Goal: Task Accomplishment & Management: Manage account settings

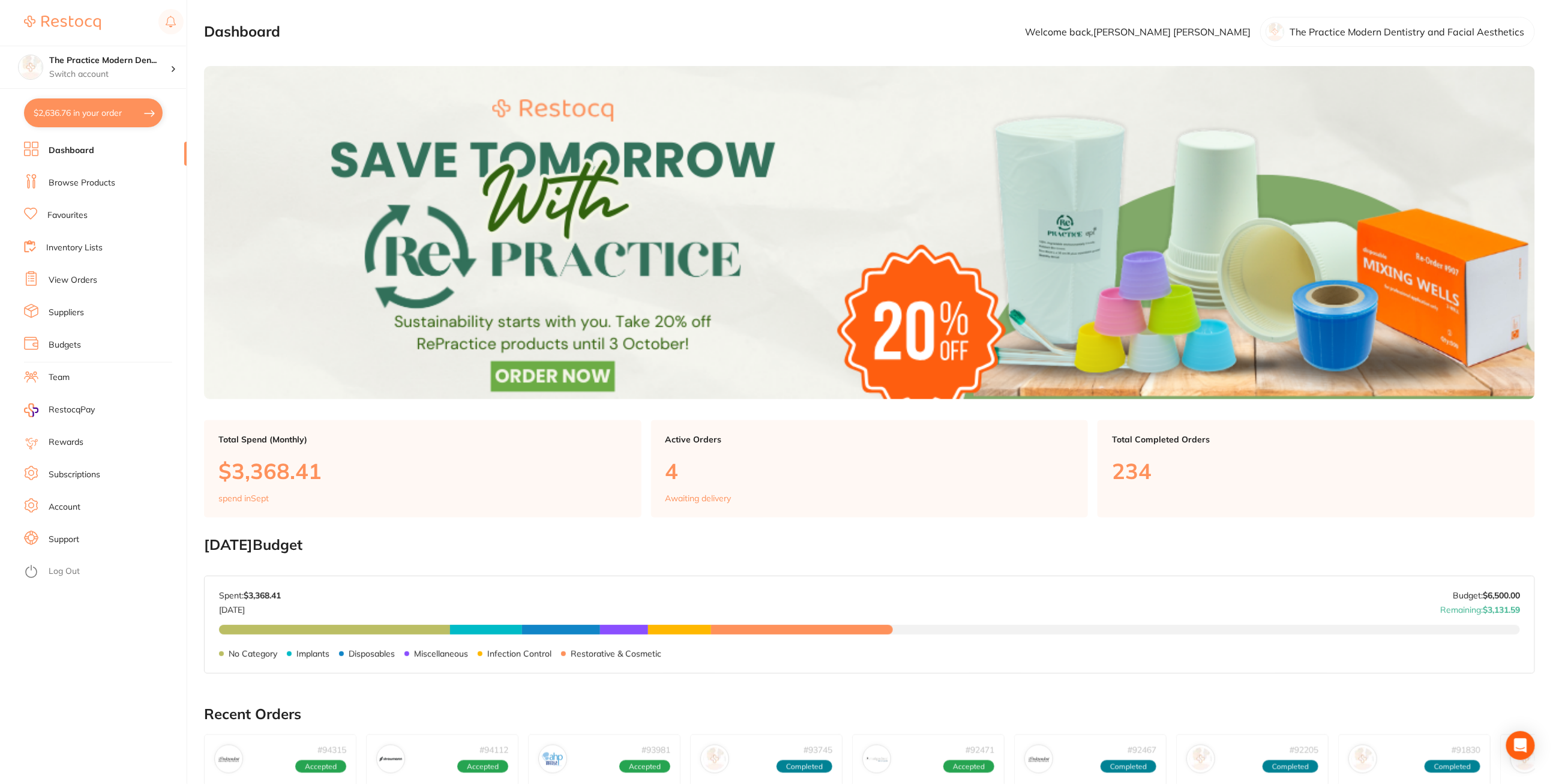
click at [94, 474] on link "Subscriptions" at bounding box center [74, 474] width 51 height 12
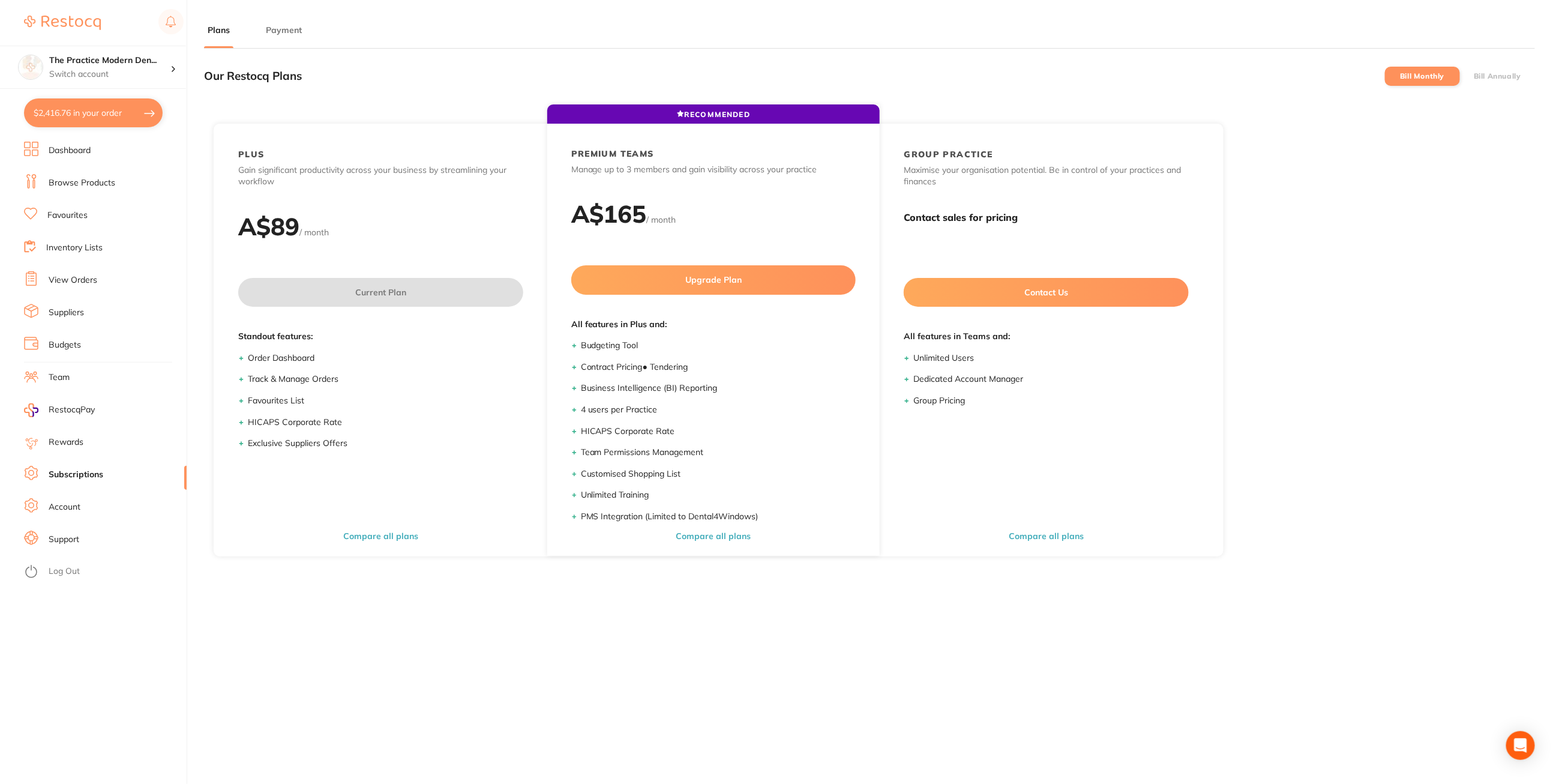
click at [278, 22] on main "Plans Payment Our Restocq Plans Bill Monthly Bill Annually RECOMMENDED PLUS Gai…" at bounding box center [881, 473] width 1355 height 945
click at [276, 34] on button "Payment" at bounding box center [284, 30] width 43 height 12
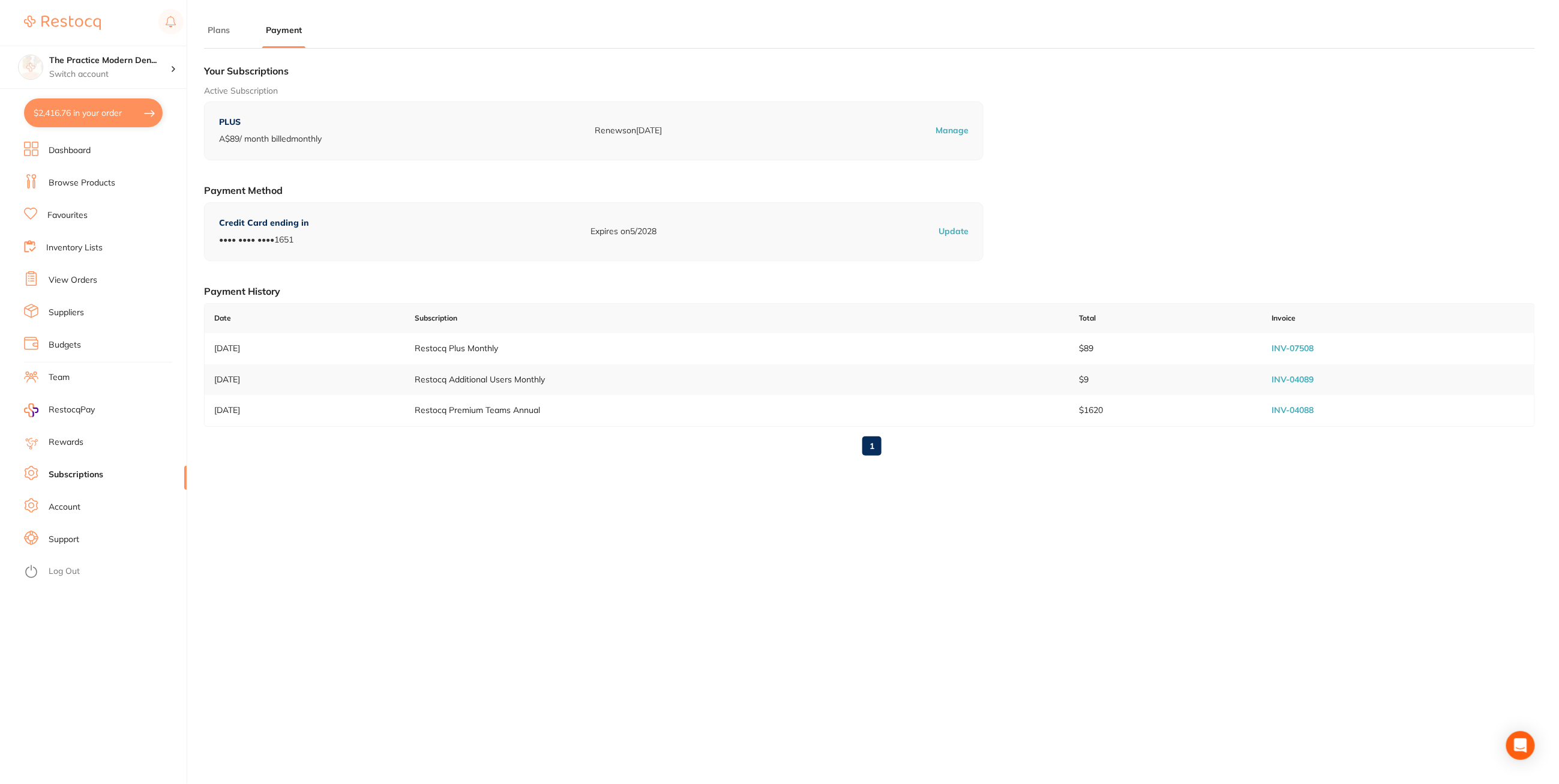
click at [1293, 348] on link "INV-07508" at bounding box center [1293, 348] width 42 height 11
